Goal: Transaction & Acquisition: Obtain resource

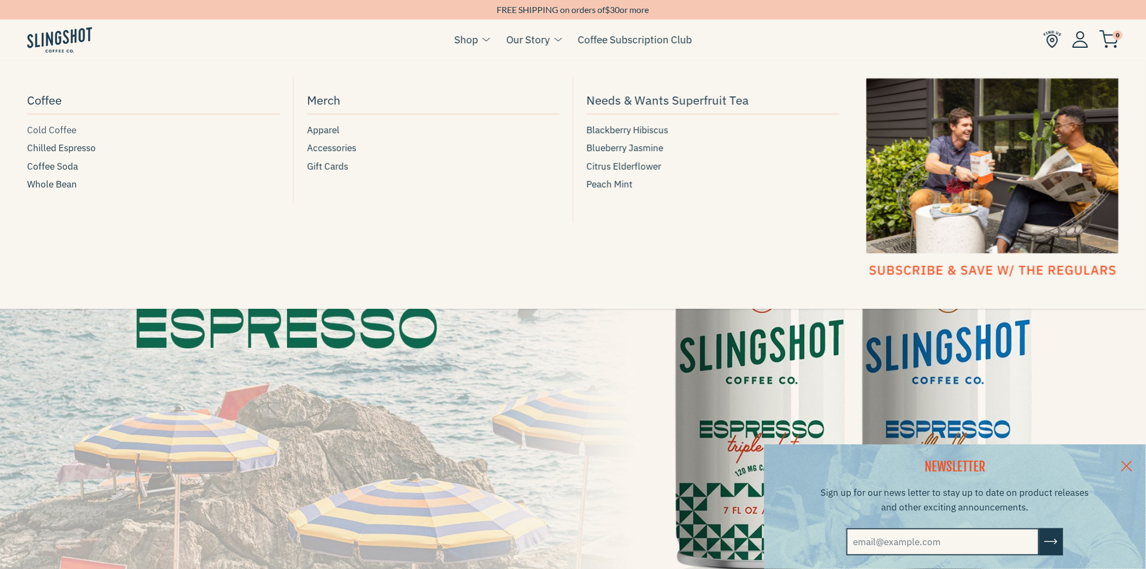
click at [60, 131] on span "Cold Coffee" at bounding box center [51, 130] width 49 height 15
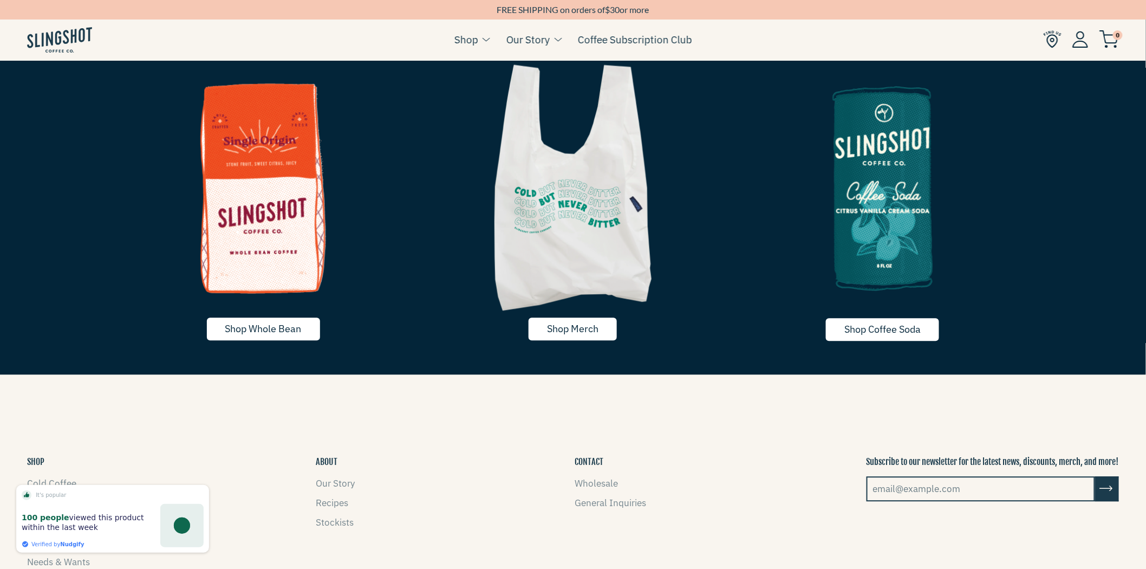
scroll to position [2705, 0]
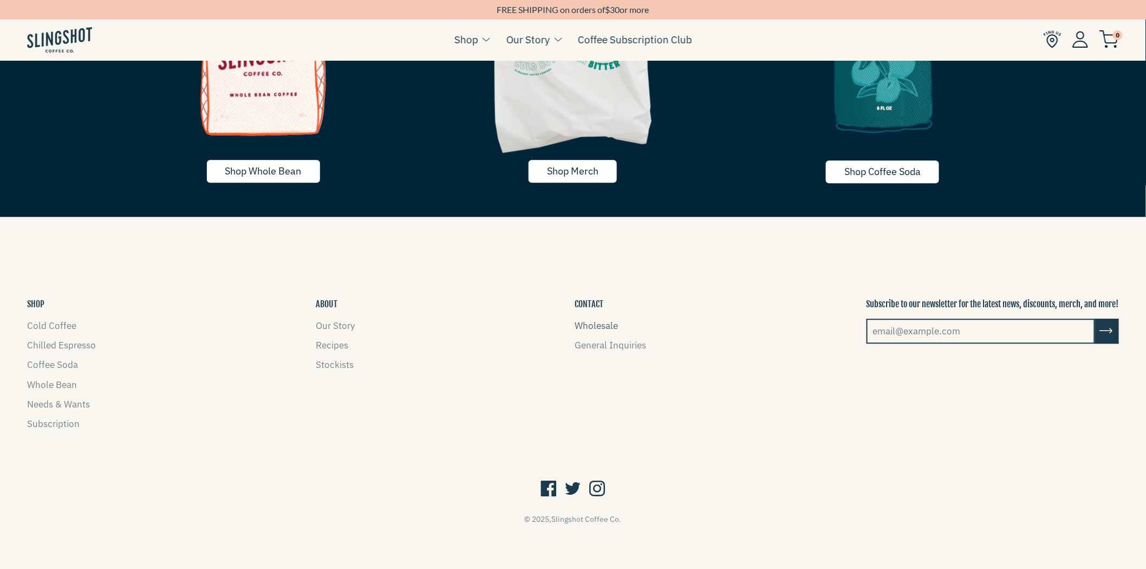
click at [585, 326] on link "Wholesale" at bounding box center [596, 326] width 43 height 12
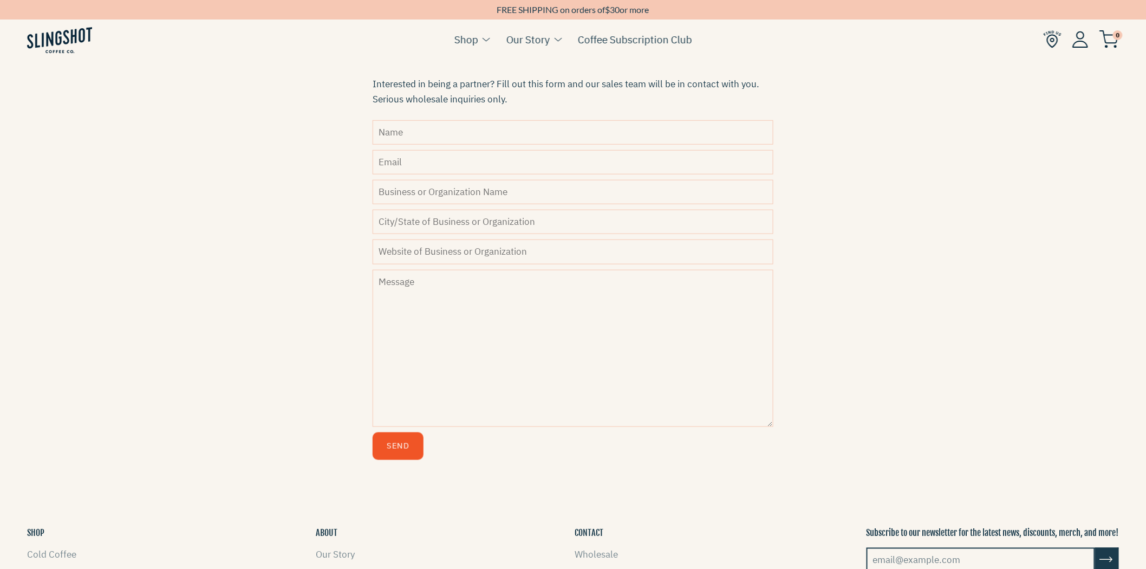
scroll to position [595, 0]
